Goal: Check status: Check status

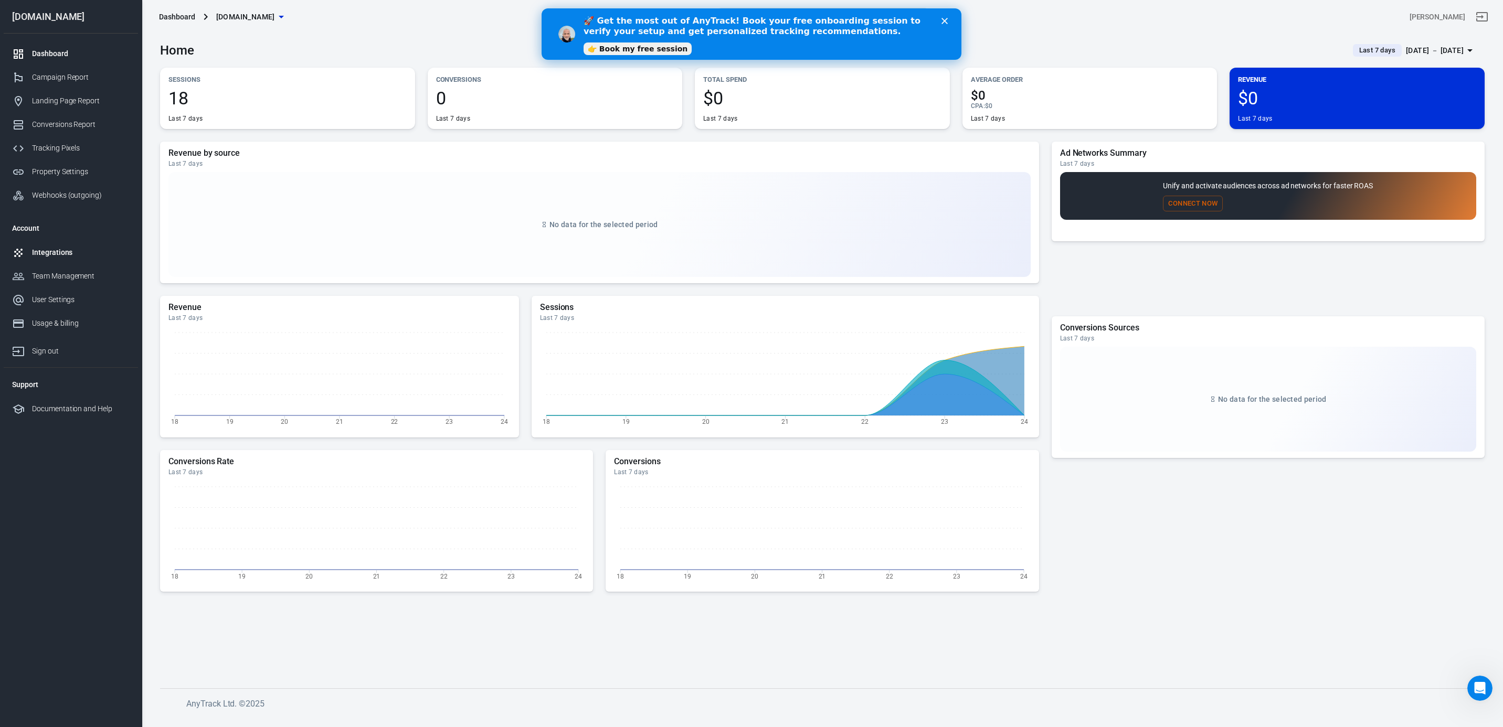
click at [65, 258] on link "Integrations" at bounding box center [71, 253] width 134 height 24
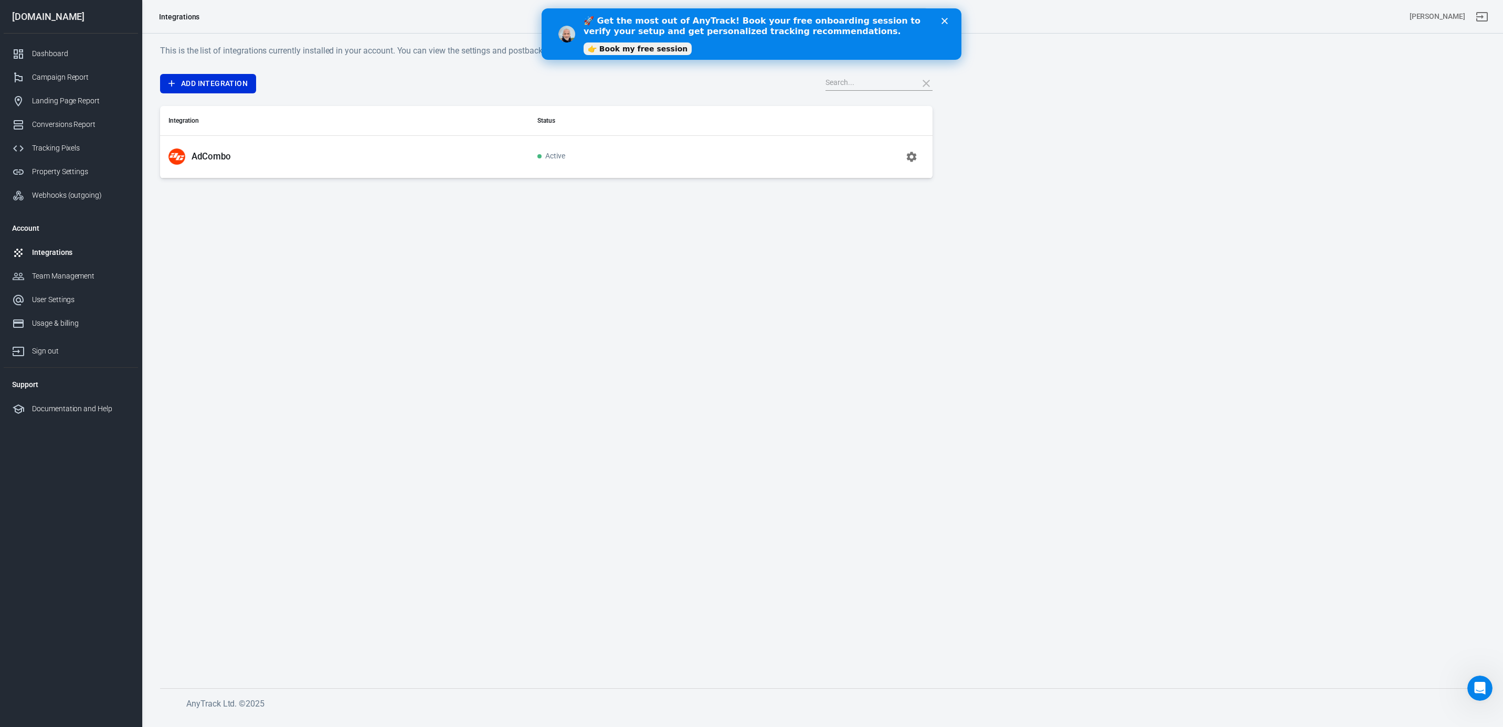
click at [450, 280] on main "This is the list of integrations currently installed in your account. You can v…" at bounding box center [822, 358] width 1324 height 628
click at [948, 21] on div "Close" at bounding box center [946, 21] width 10 height 6
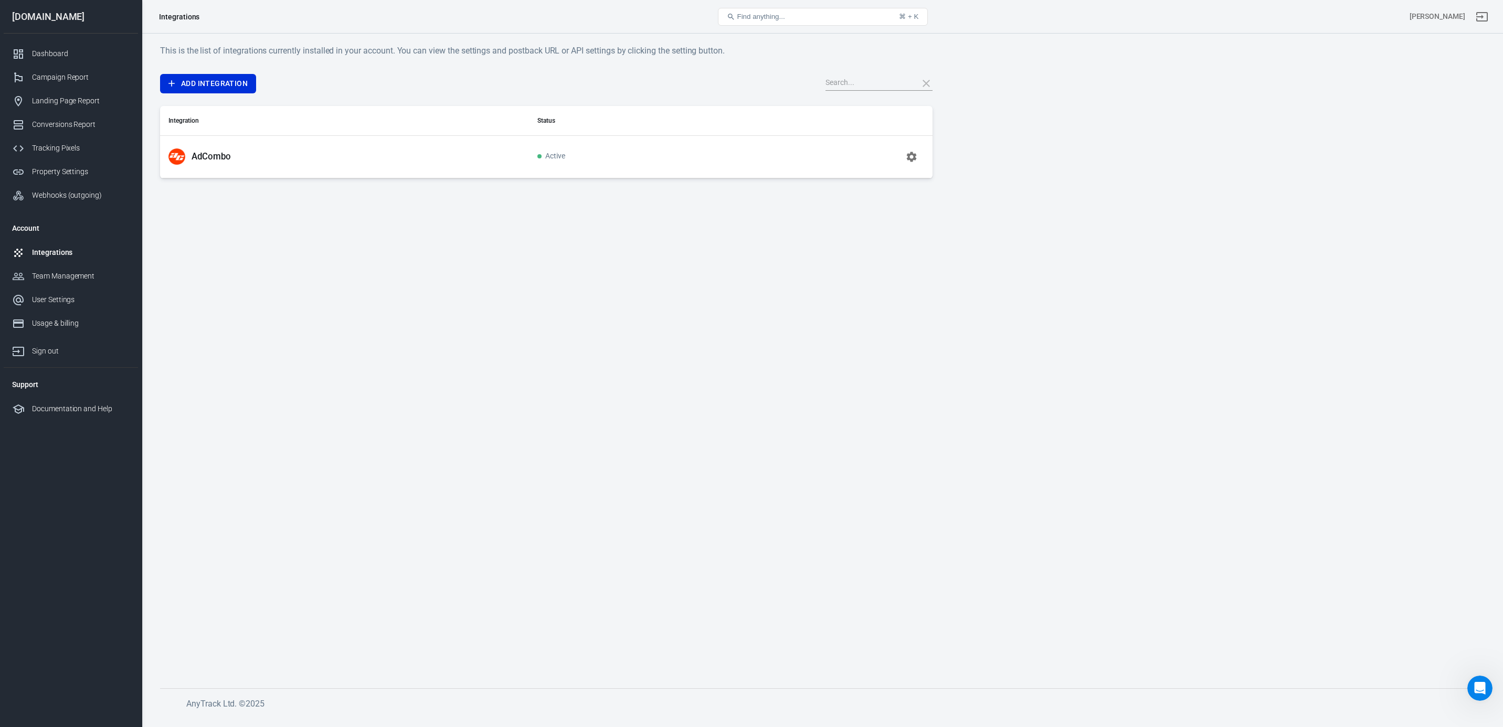
click at [910, 160] on icon "button" at bounding box center [912, 157] width 10 height 10
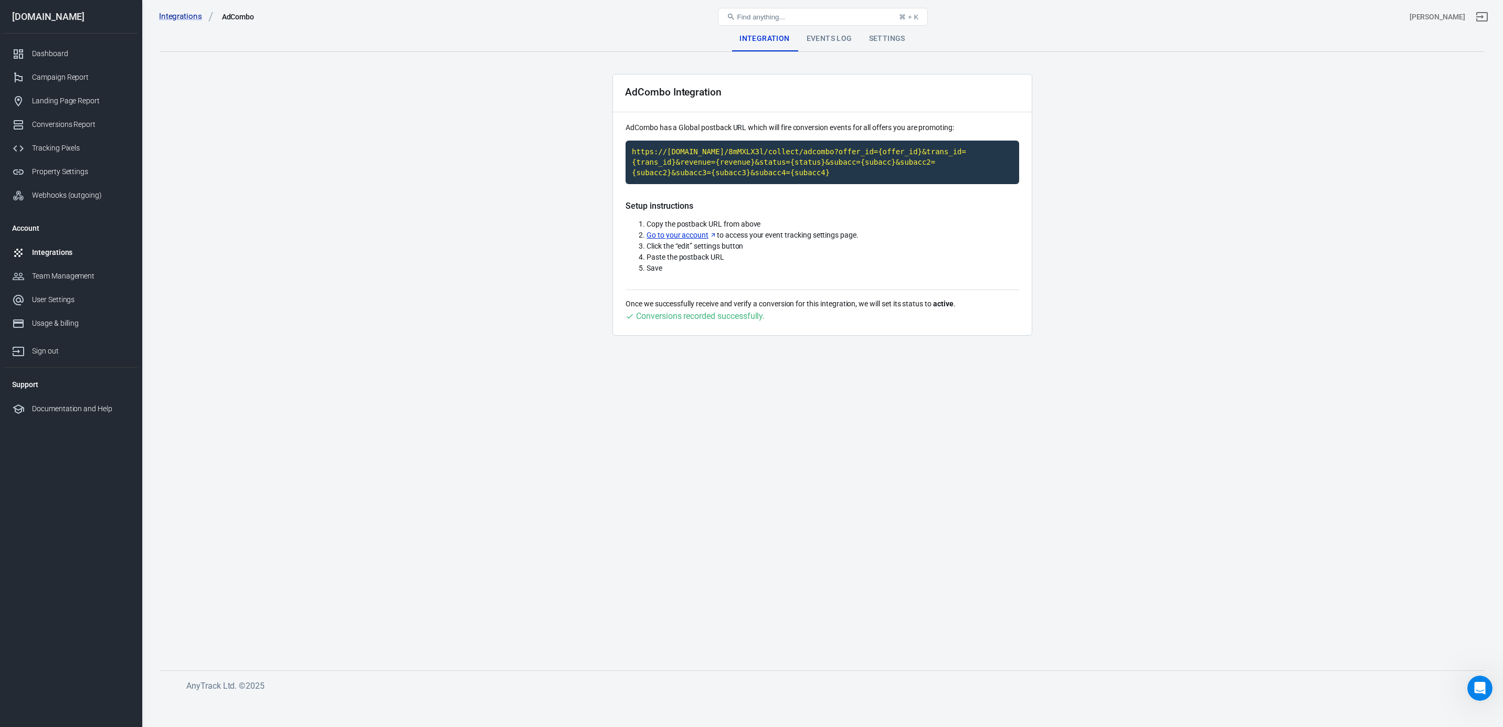
click at [820, 35] on div "Events Log" at bounding box center [829, 38] width 62 height 25
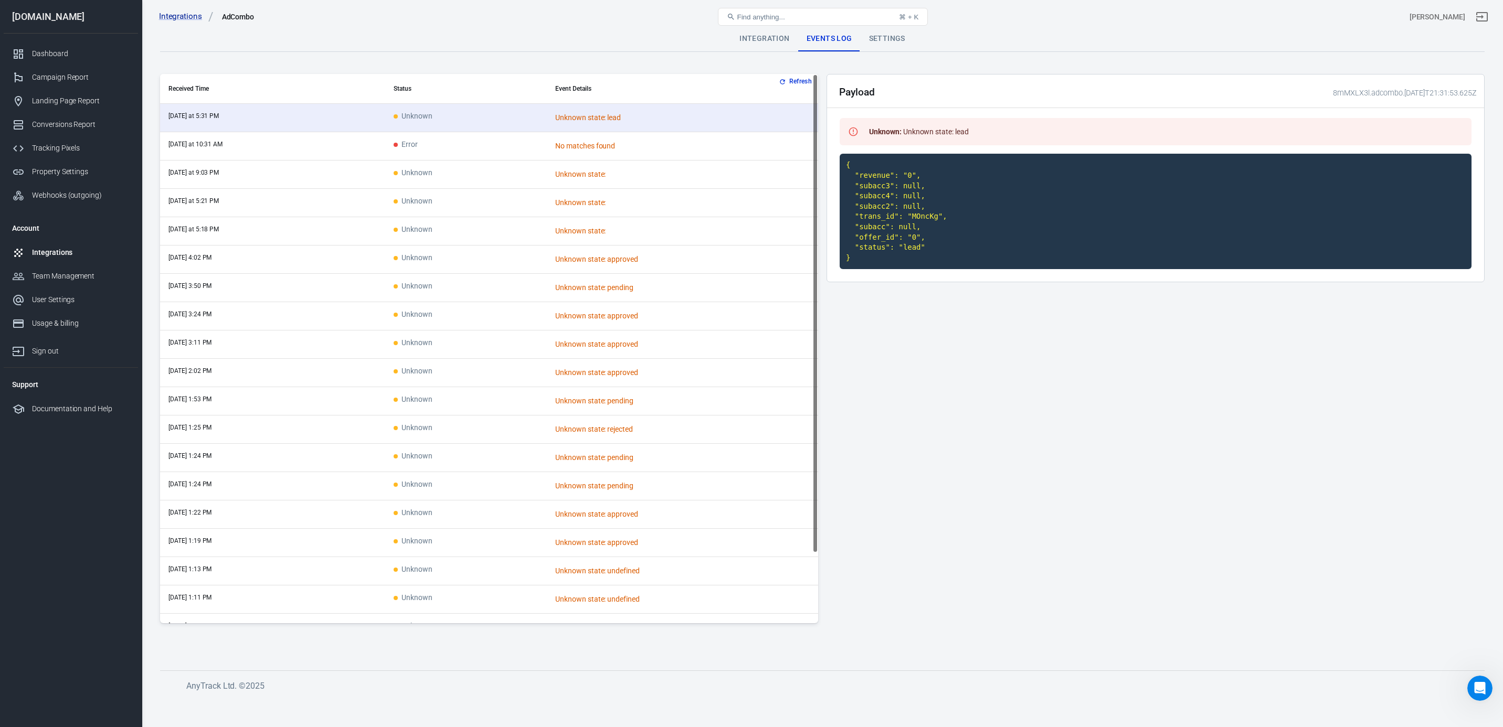
click at [789, 82] on button "Refresh" at bounding box center [796, 81] width 39 height 11
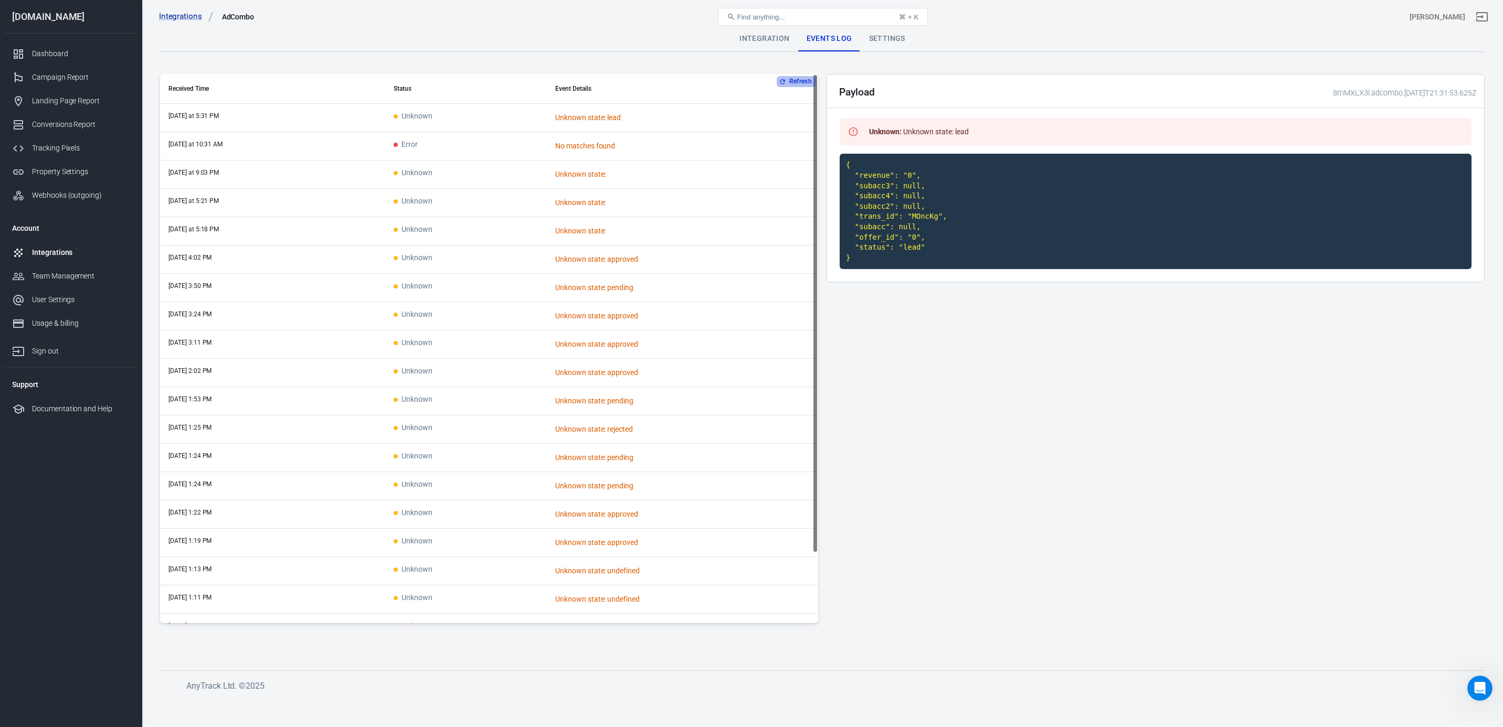
click at [782, 79] on icon "button" at bounding box center [782, 81] width 7 height 7
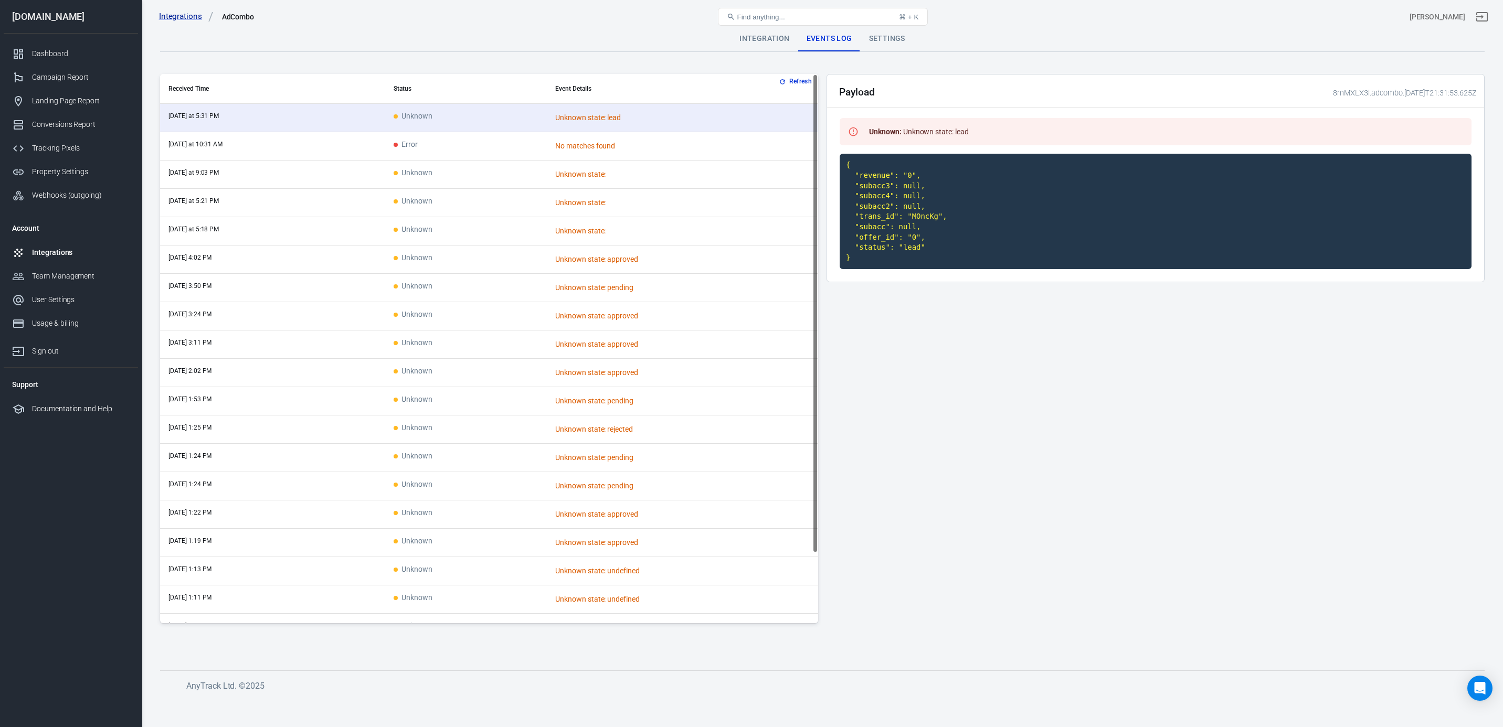
click at [556, 147] on div "No matches found" at bounding box center [647, 146] width 184 height 11
